Goal: Task Accomplishment & Management: Complete application form

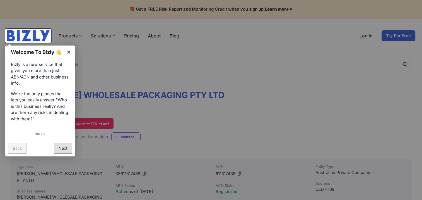
click at [63, 148] on link "Next" at bounding box center [63, 148] width 18 height 11
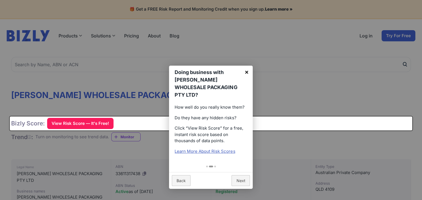
click at [247, 73] on link "×" at bounding box center [246, 72] width 13 height 13
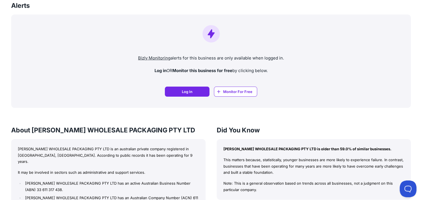
scroll to position [391, 0]
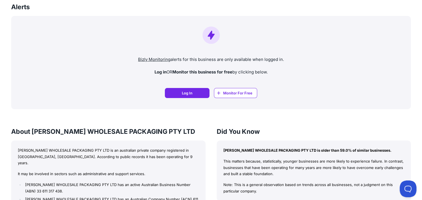
click at [246, 95] on span "Monitor For Free" at bounding box center [237, 93] width 29 height 6
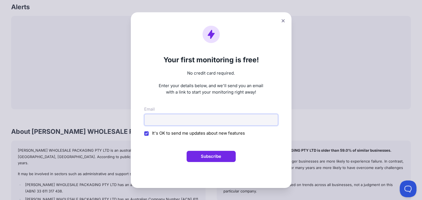
click at [224, 121] on input "Email" at bounding box center [211, 120] width 134 height 12
type input "[EMAIL_ADDRESS][DOMAIN_NAME]"
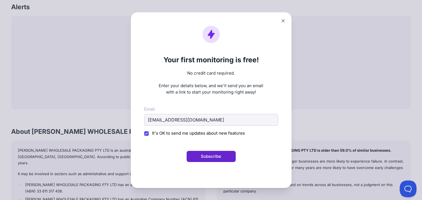
click at [199, 159] on button "Subscribe" at bounding box center [211, 156] width 49 height 11
click at [170, 135] on span "It's OK to send me updates about new features" at bounding box center [198, 132] width 93 height 5
click at [149, 135] on input "It's OK to send me updates about new features" at bounding box center [146, 133] width 4 height 4
checkbox input "true"
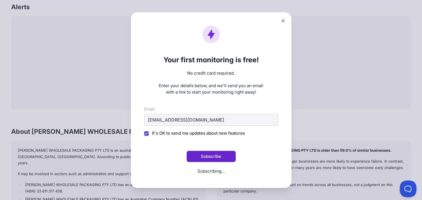
click at [206, 154] on button "Subscribe" at bounding box center [211, 156] width 49 height 11
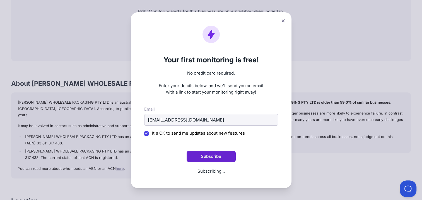
scroll to position [447, 0]
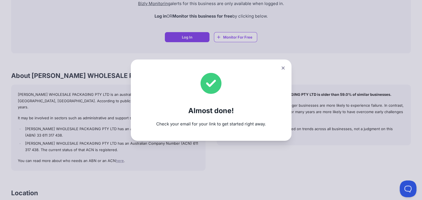
click at [283, 70] on button at bounding box center [283, 68] width 8 height 8
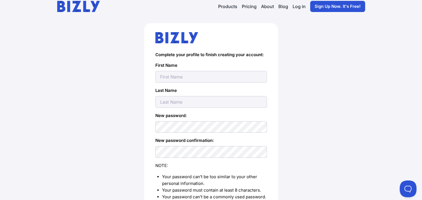
scroll to position [36, 0]
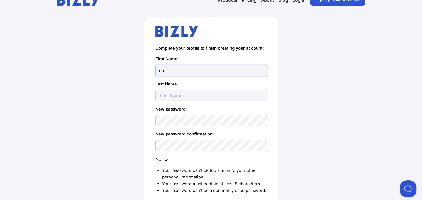
click at [182, 74] on input "ch" at bounding box center [211, 70] width 112 height 12
type input "cho"
type input "seong"
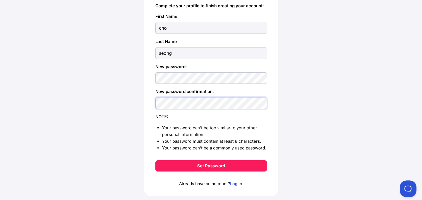
scroll to position [92, 0]
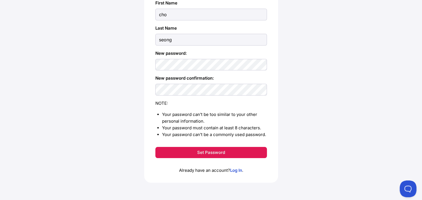
click at [206, 148] on button "Set Password" at bounding box center [211, 152] width 112 height 11
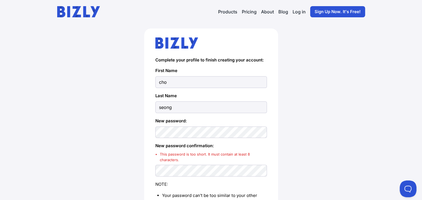
scroll to position [28, 0]
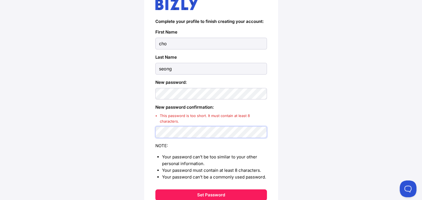
scroll to position [77, 0]
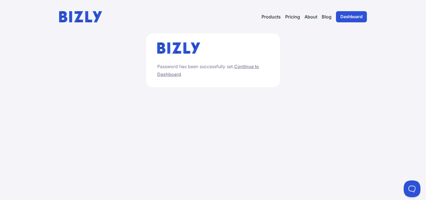
click at [252, 67] on link "Continue to Dashboard" at bounding box center [208, 70] width 102 height 13
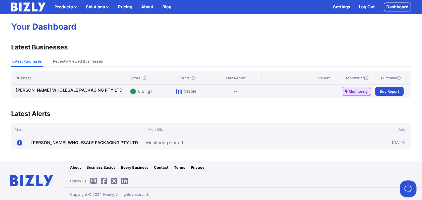
scroll to position [33, 0]
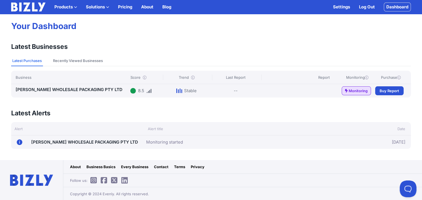
click at [86, 143] on link "[PERSON_NAME] WHOLESALE PACKAGING PTY LTD" at bounding box center [84, 141] width 107 height 5
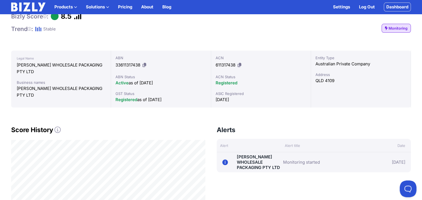
scroll to position [28, 0]
